Goal: Information Seeking & Learning: Learn about a topic

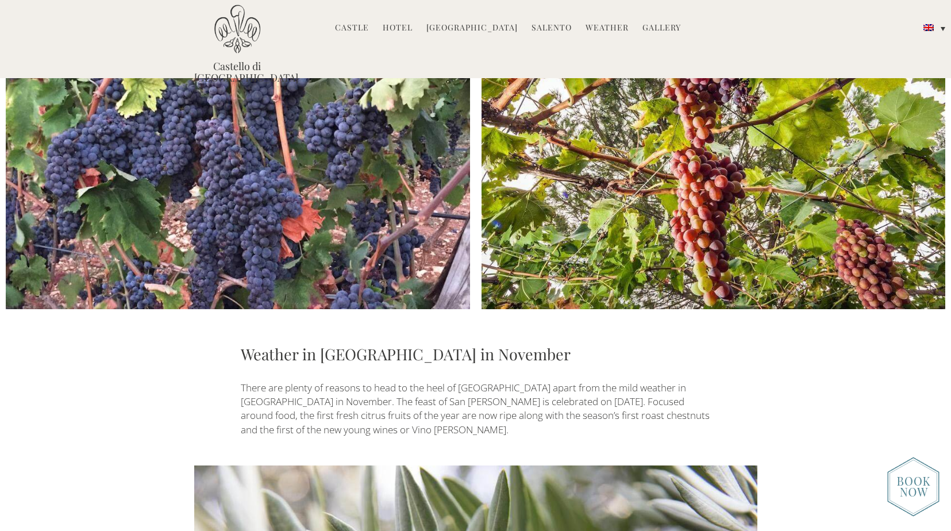
scroll to position [364, 0]
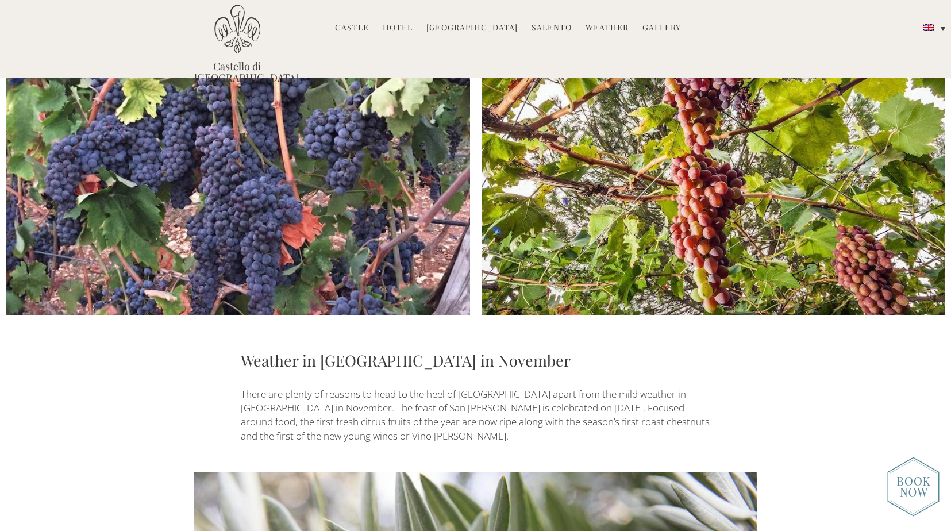
click at [604, 26] on link "Weather" at bounding box center [607, 28] width 43 height 13
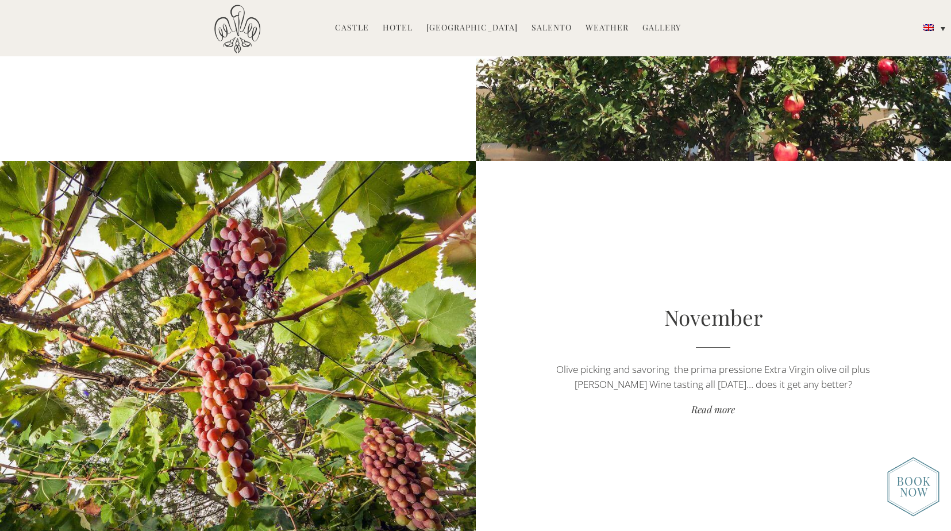
scroll to position [4367, 0]
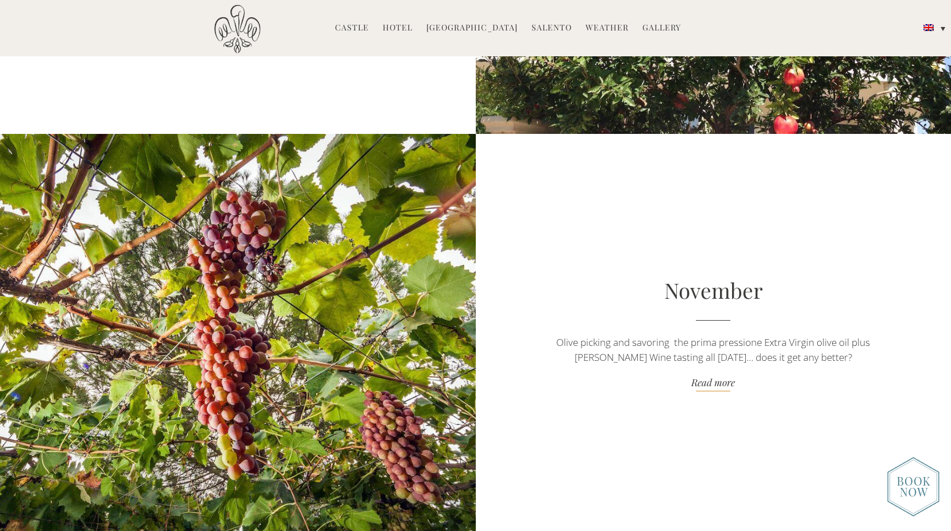
click at [727, 382] on link "Read more" at bounding box center [713, 384] width 333 height 16
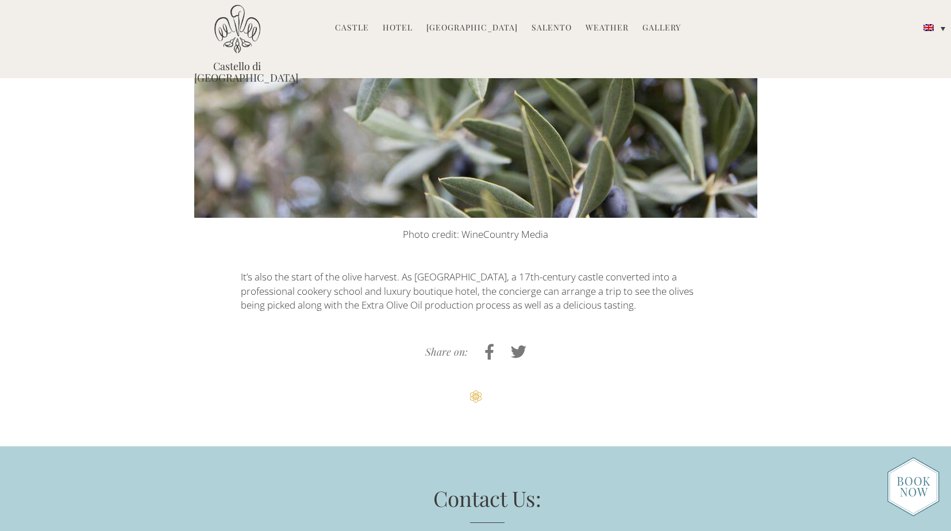
scroll to position [919, 0]
